Goal: Find specific page/section: Find specific page/section

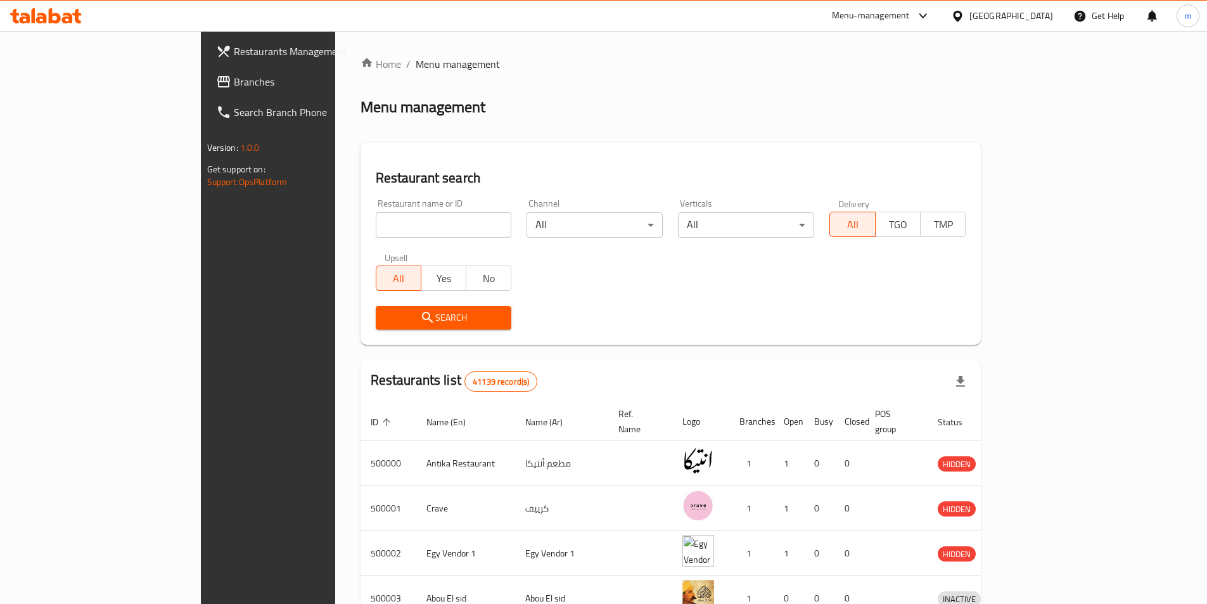
click at [1034, 23] on div "[GEOGRAPHIC_DATA]" at bounding box center [1002, 16] width 122 height 30
click at [964, 13] on icon at bounding box center [957, 16] width 13 height 13
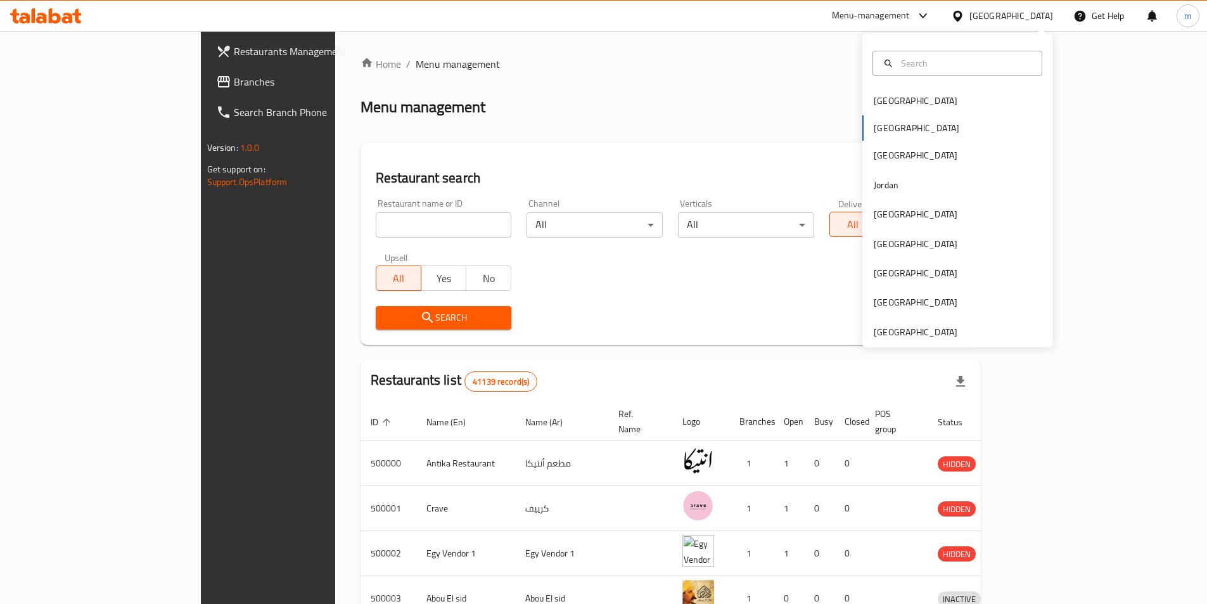
click at [920, 342] on div "[GEOGRAPHIC_DATA] [GEOGRAPHIC_DATA] [GEOGRAPHIC_DATA] [GEOGRAPHIC_DATA] [GEOGRA…" at bounding box center [957, 190] width 190 height 314
click at [917, 328] on div "[GEOGRAPHIC_DATA]" at bounding box center [916, 332] width 84 height 14
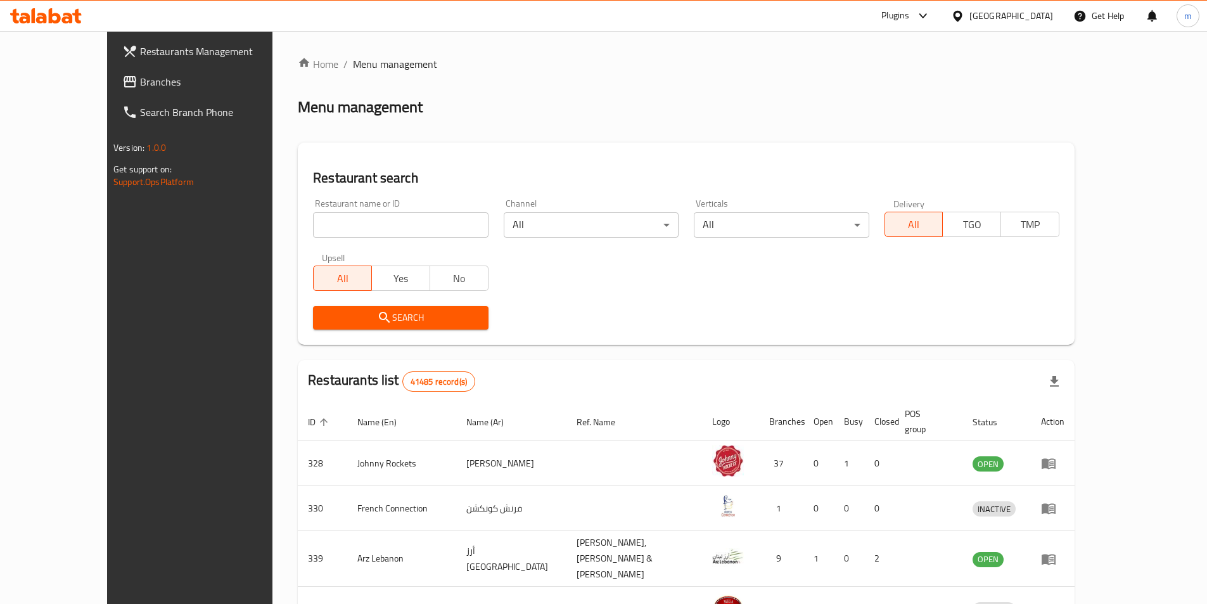
click at [112, 92] on link "Branches" at bounding box center [210, 82] width 196 height 30
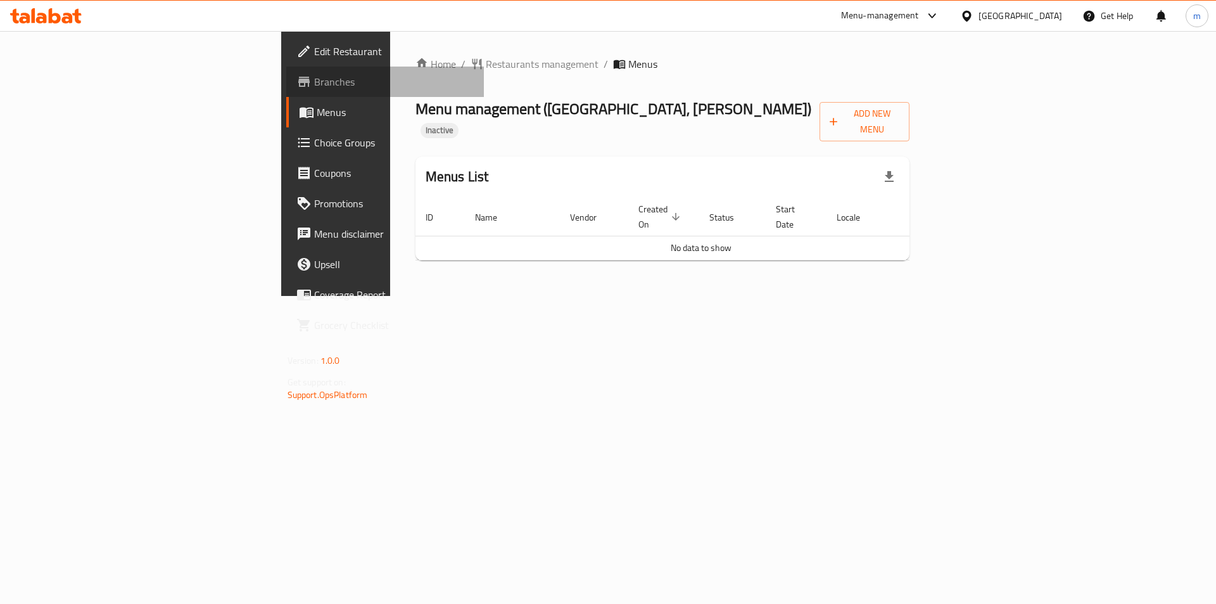
click at [314, 84] on span "Branches" at bounding box center [394, 81] width 160 height 15
